Goal: Task Accomplishment & Management: Manage account settings

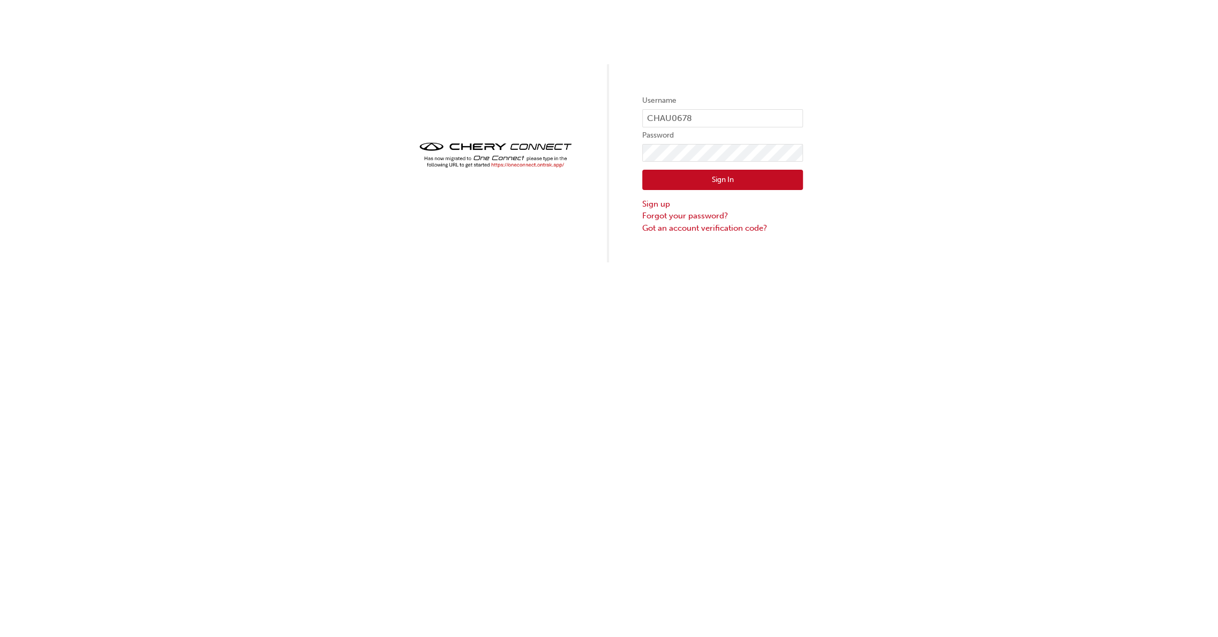
click at [731, 180] on button "Sign In" at bounding box center [722, 180] width 161 height 20
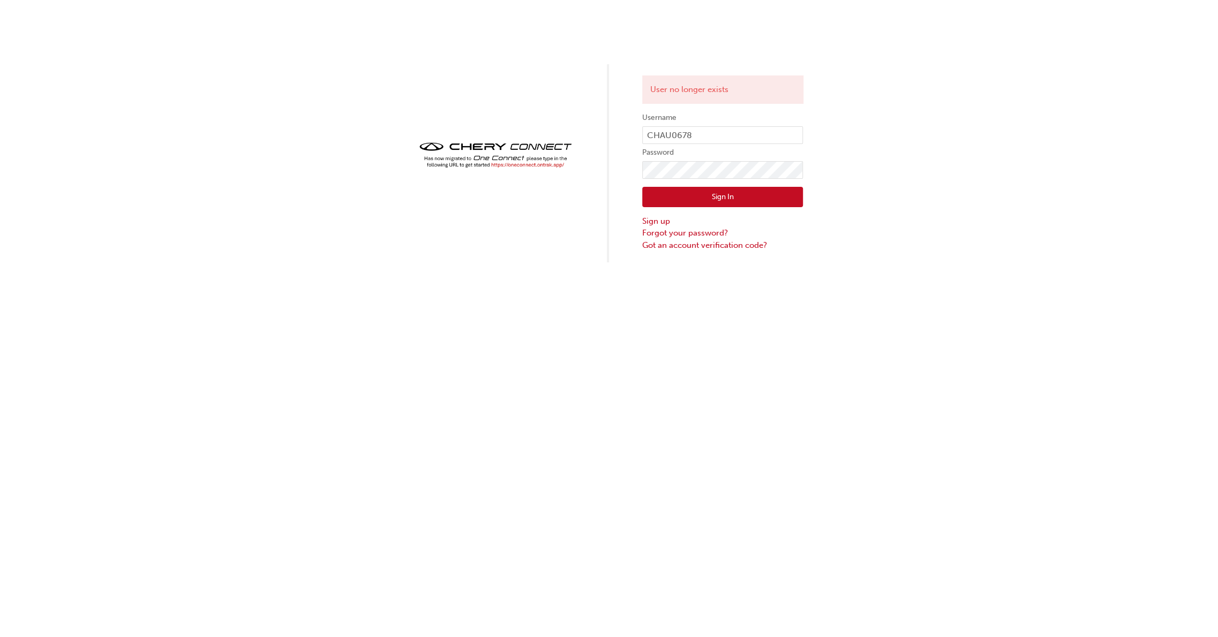
click at [328, 176] on div "User no longer exists Username CHAU0678 Password Sign In Sign up Forgot your pa…" at bounding box center [609, 131] width 1218 height 262
click at [799, 381] on div "User no longer exists Username CHAU0678 Password Sign In Sign up Forgot your pa…" at bounding box center [609, 318] width 1218 height 637
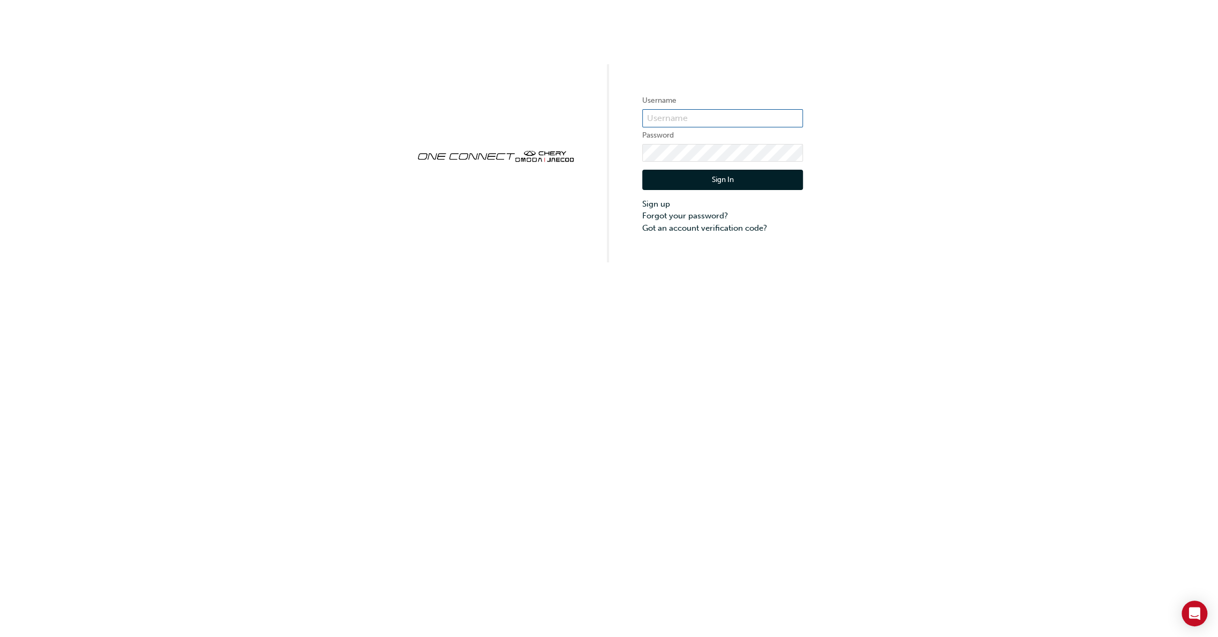
type input "CHAU0678"
click at [748, 175] on button "Sign In" at bounding box center [722, 180] width 161 height 20
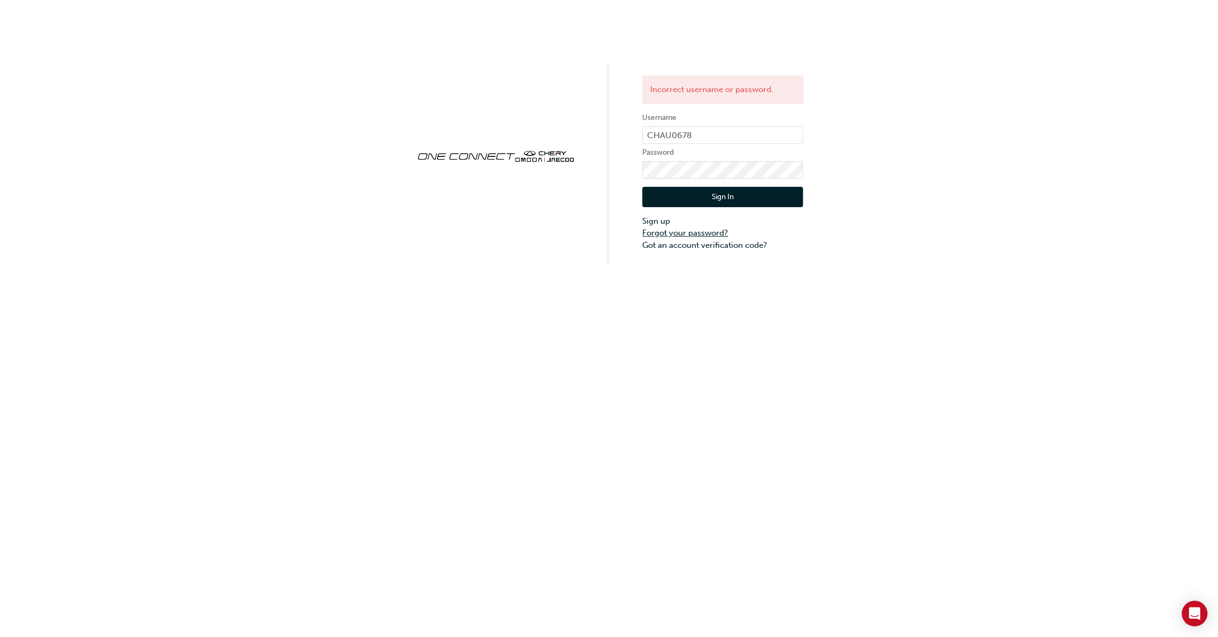
click at [688, 230] on link "Forgot your password?" at bounding box center [722, 233] width 161 height 12
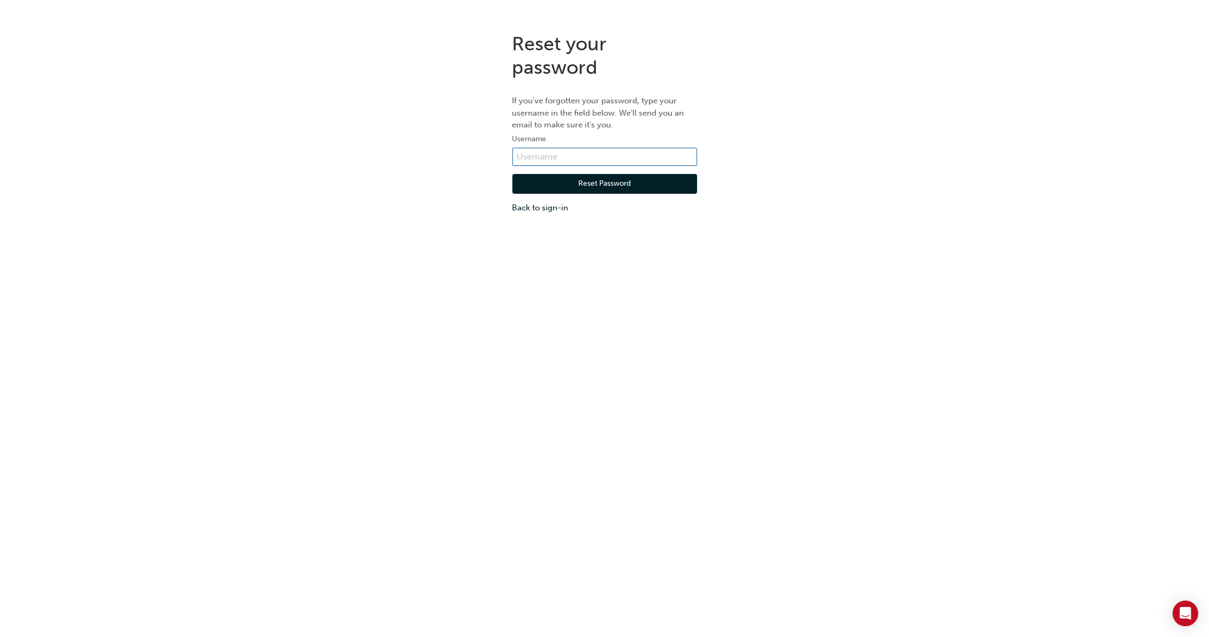
click at [540, 156] on input "text" at bounding box center [604, 157] width 185 height 18
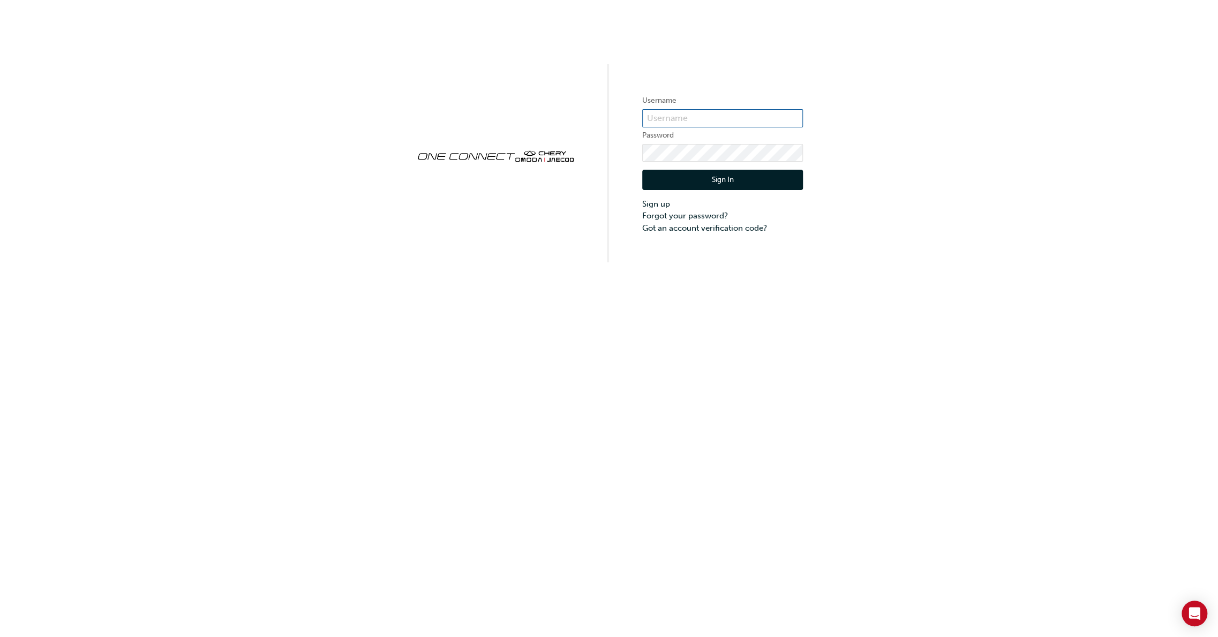
type input "CHAU0678"
drag, startPoint x: 709, startPoint y: 115, endPoint x: 608, endPoint y: 112, distance: 101.2
click at [608, 112] on div "Username CHAU0678 Password Sign In Sign up Forgot your password? Got an account…" at bounding box center [609, 131] width 1218 height 262
click at [1017, 202] on div "Username CHAU0678 Password Sign In Sign up Forgot your password? Got an account…" at bounding box center [609, 131] width 1218 height 262
click at [674, 218] on link "Forgot your password?" at bounding box center [722, 216] width 161 height 12
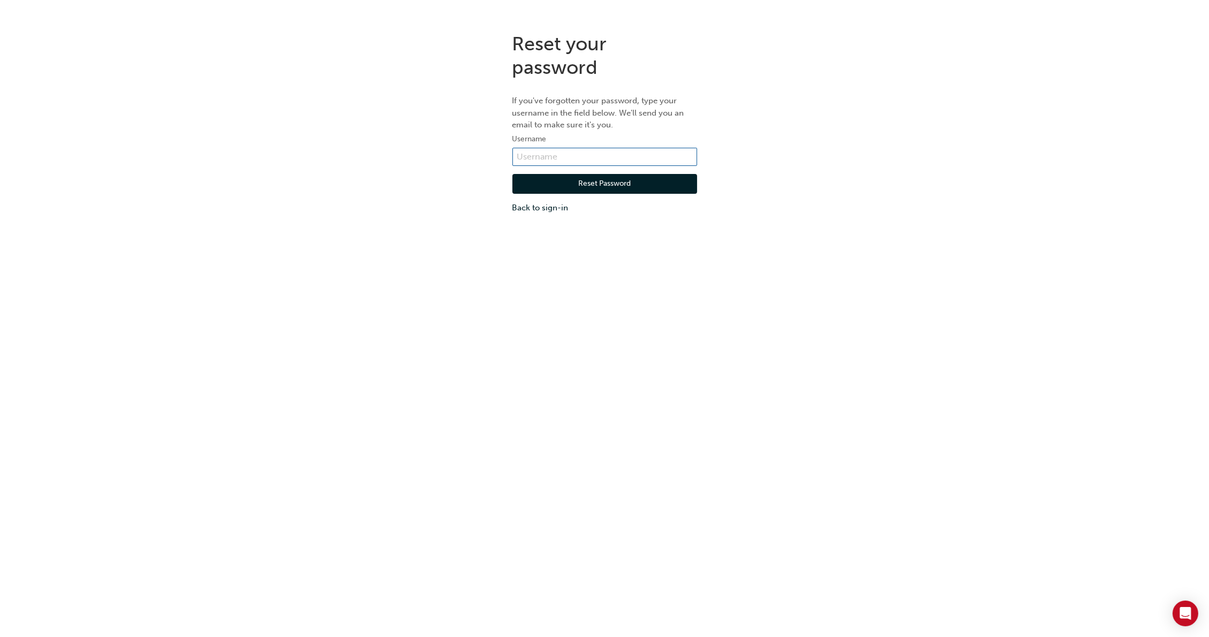
click at [624, 157] on input "text" at bounding box center [604, 157] width 185 height 18
paste input "CHAU0678"
type input "CHAU0678"
click at [541, 181] on button "Reset Password" at bounding box center [604, 184] width 185 height 20
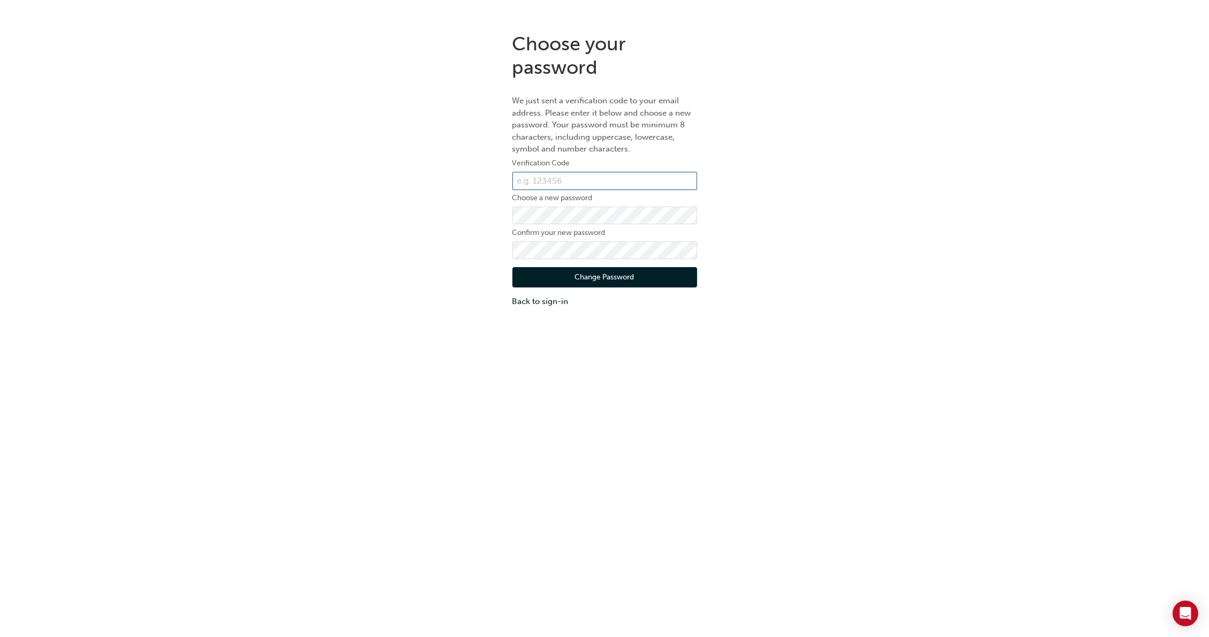
click at [594, 175] on input "text" at bounding box center [604, 181] width 185 height 18
paste input "149467"
type input "149467"
drag, startPoint x: 936, startPoint y: 280, endPoint x: 907, endPoint y: 284, distance: 29.3
click at [936, 280] on div "Choose your password We just sent a verification code to your email address. Pl…" at bounding box center [604, 169] width 1209 height 291
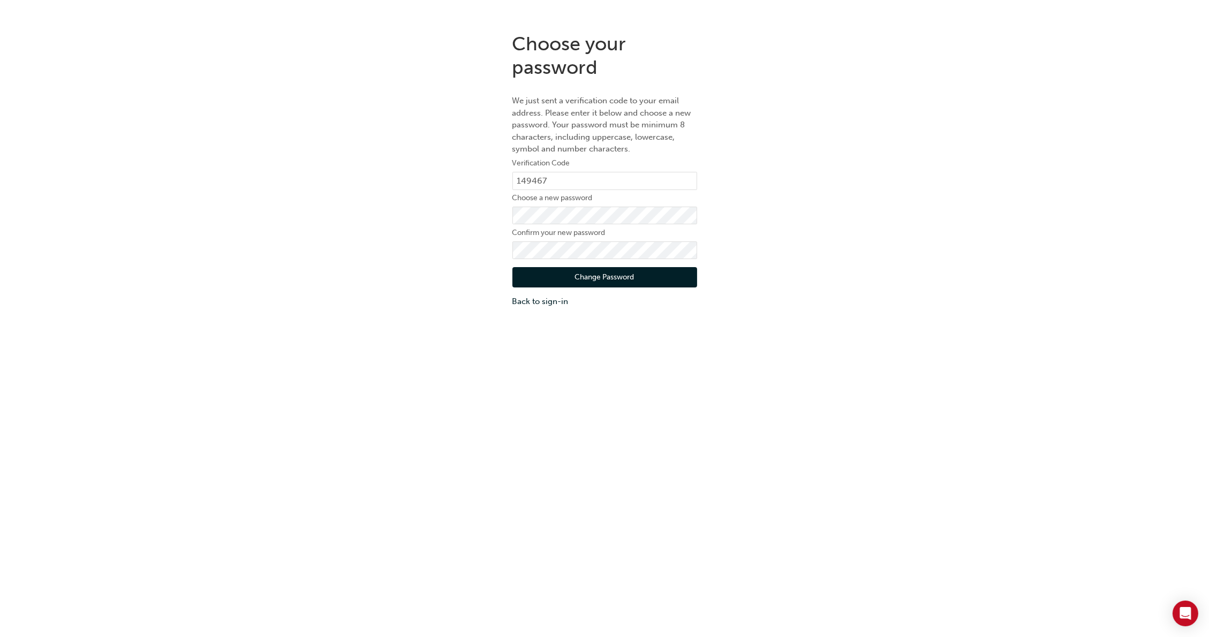
click at [629, 277] on button "Change Password" at bounding box center [604, 277] width 185 height 20
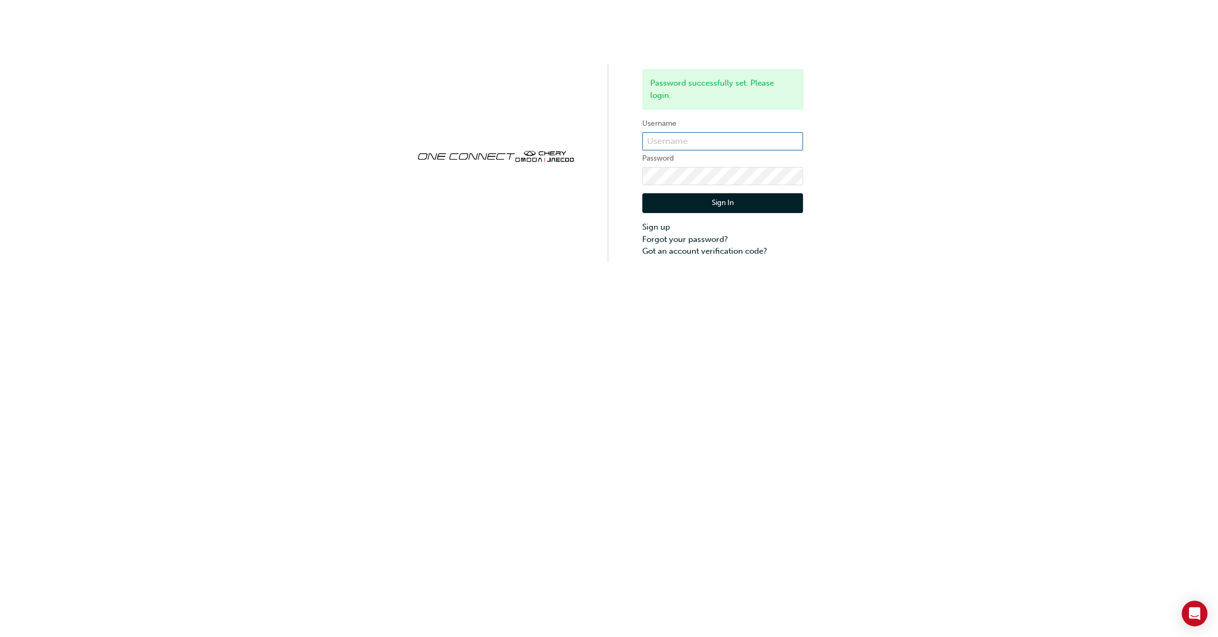
type input "CHAU0678"
click at [767, 209] on button "Sign In" at bounding box center [722, 203] width 161 height 20
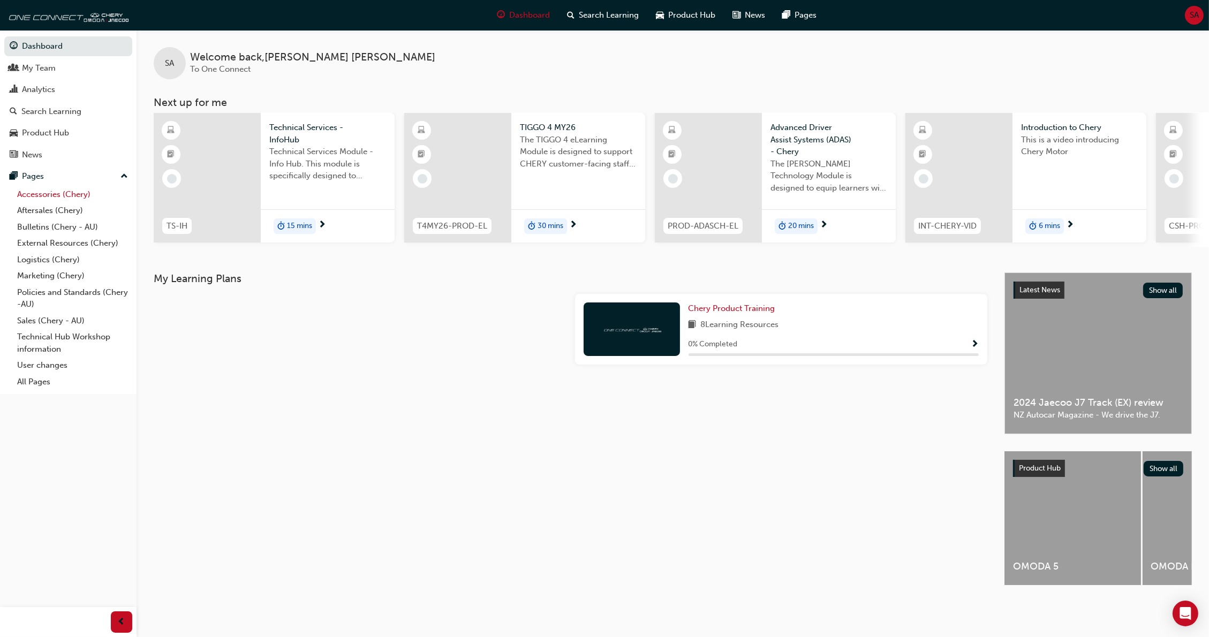
click at [86, 191] on link "Accessories (Chery)" at bounding box center [72, 194] width 119 height 17
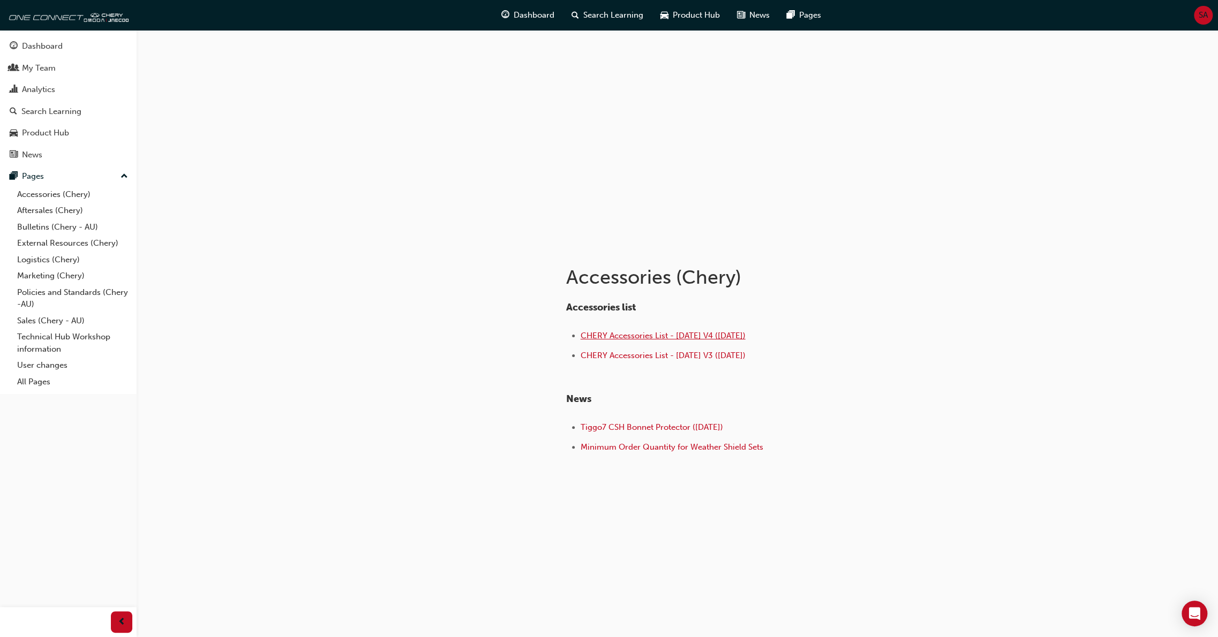
click at [669, 336] on span "CHERY Accessories List - [DATE] V4 ([DATE])" at bounding box center [662, 336] width 165 height 10
